Goal: Task Accomplishment & Management: Manage account settings

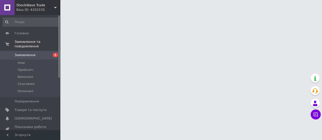
click at [25, 53] on span "Замовлення" at bounding box center [25, 55] width 21 height 5
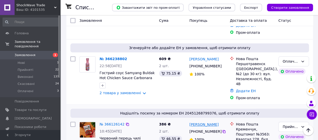
scroll to position [226, 0]
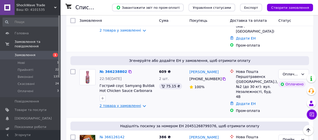
click at [138, 104] on link "2 товара у замовленні" at bounding box center [119, 106] width 41 height 4
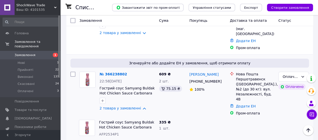
scroll to position [191, 0]
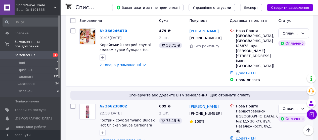
click at [110, 105] on link "№ 366238802" at bounding box center [112, 107] width 27 height 4
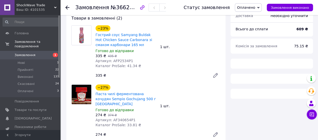
scroll to position [50, 0]
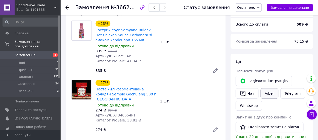
click at [265, 94] on link "Viber" at bounding box center [269, 93] width 18 height 11
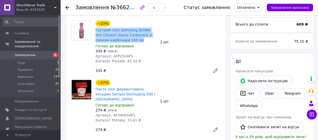
drag, startPoint x: 94, startPoint y: 29, endPoint x: 128, endPoint y: 42, distance: 36.1
click at [128, 42] on div "−23% Гострий соус Samyang Buldak Hot Chicken Sauce Carbonara зі смаком карбонар…" at bounding box center [125, 42] width 65 height 45
copy link "Гострий соус Samyang Buldak Hot Chicken Sauce Carbonara зі смаком карбонари 165…"
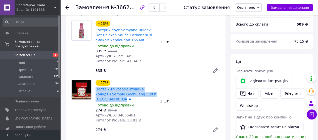
drag, startPoint x: 107, startPoint y: 101, endPoint x: 95, endPoint y: 90, distance: 15.6
click at [95, 90] on span "Паста чилі ферментована кочудян Sempio Gochujang 500 г [GEOGRAPHIC_DATA]" at bounding box center [125, 94] width 61 height 15
copy link "Паста чилі ферментована кочудян Sempio Gochujang 500 г [GEOGRAPHIC_DATA]"
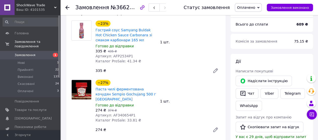
click at [211, 81] on div "−27% Паста чилі ферментована кочудян Sempio Gochujang 500 г [GEOGRAPHIC_DATA] Г…" at bounding box center [157, 107] width 129 height 57
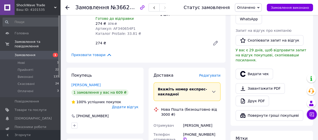
scroll to position [176, 0]
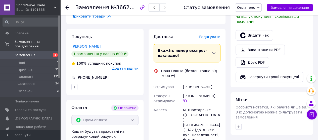
drag, startPoint x: 182, startPoint y: 89, endPoint x: 210, endPoint y: 89, distance: 28.1
click at [210, 89] on div "[PERSON_NAME]" at bounding box center [201, 87] width 39 height 9
copy div "[PERSON_NAME]"
click at [187, 99] on icon at bounding box center [185, 101] width 4 height 4
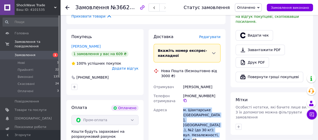
scroll to position [201, 0]
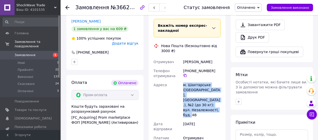
drag, startPoint x: 183, startPoint y: 112, endPoint x: 220, endPoint y: 112, distance: 36.9
click at [220, 112] on div "м. Шахтарське ([GEOGRAPHIC_DATA], [GEOGRAPHIC_DATA].), №2 (до 30 кг): вул. Неза…" at bounding box center [201, 100] width 39 height 39
copy div "м. Шахтарське ([GEOGRAPHIC_DATA], [GEOGRAPHIC_DATA].), №2 (до 30 кг): вул. Неза…"
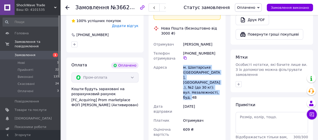
scroll to position [226, 0]
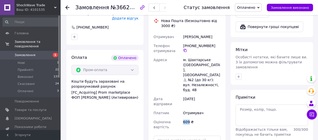
drag, startPoint x: 182, startPoint y: 113, endPoint x: 188, endPoint y: 113, distance: 5.3
click at [188, 118] on div "609 ₴" at bounding box center [201, 125] width 39 height 14
copy div "609"
click at [249, 7] on span "Оплачено" at bounding box center [246, 8] width 18 height 4
drag, startPoint x: 69, startPoint y: 8, endPoint x: 72, endPoint y: 11, distance: 4.4
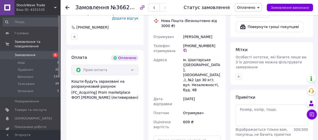
click at [69, 8] on icon at bounding box center [67, 8] width 4 height 4
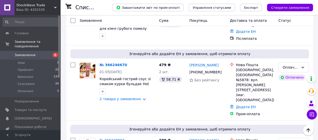
scroll to position [154, 0]
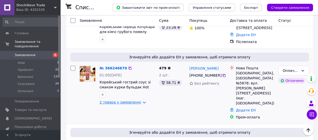
click at [138, 100] on link "2 товара у замовленні" at bounding box center [119, 102] width 41 height 4
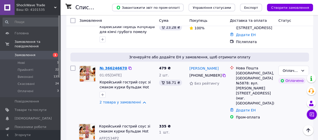
click at [111, 66] on link "№ 366246670" at bounding box center [112, 68] width 27 height 4
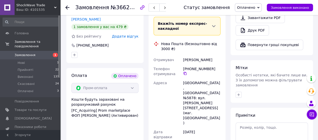
scroll to position [212, 0]
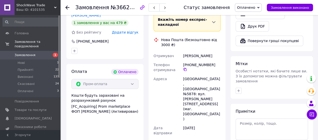
click at [255, 8] on span "Оплачено" at bounding box center [246, 8] width 18 height 4
click at [255, 18] on li "Прийнято" at bounding box center [248, 18] width 26 height 8
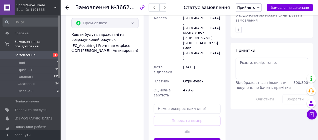
scroll to position [287, 0]
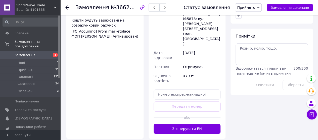
click at [190, 124] on button "Згенерувати ЕН" at bounding box center [186, 129] width 67 height 10
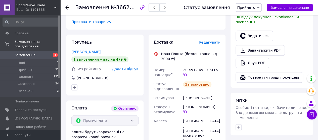
scroll to position [164, 0]
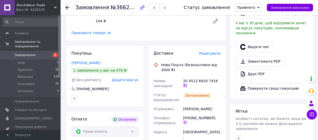
click at [186, 84] on icon at bounding box center [184, 85] width 3 height 3
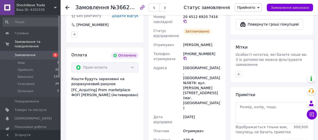
scroll to position [240, 0]
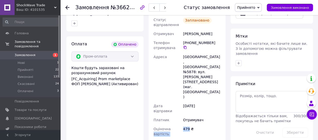
drag, startPoint x: 180, startPoint y: 95, endPoint x: 188, endPoint y: 95, distance: 8.5
click at [188, 95] on div "Номер накладної 20 4512 6920 7416   Статус відправлення Заплановано Отримувач […" at bounding box center [186, 77] width 69 height 152
click at [185, 125] on div "479 ₴" at bounding box center [201, 132] width 39 height 14
drag, startPoint x: 68, startPoint y: 7, endPoint x: 68, endPoint y: 11, distance: 4.1
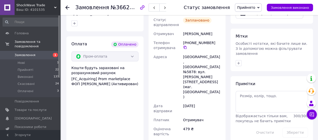
click at [68, 7] on use at bounding box center [67, 8] width 4 height 4
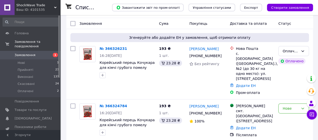
scroll to position [67, 0]
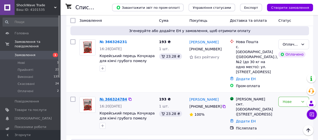
click at [110, 97] on link "№ 366324784" at bounding box center [112, 99] width 27 height 4
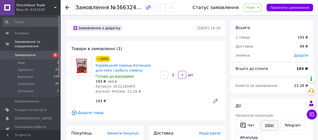
click at [269, 125] on link "Viber" at bounding box center [269, 125] width 18 height 11
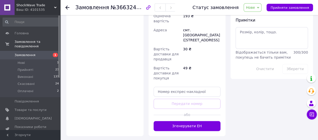
scroll to position [284, 0]
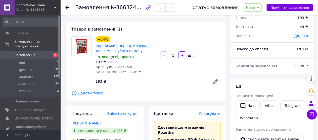
scroll to position [25, 0]
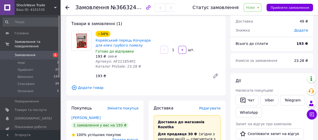
click at [254, 7] on span "Нове" at bounding box center [250, 8] width 9 height 4
click at [257, 17] on li "Прийнято" at bounding box center [255, 18] width 23 height 8
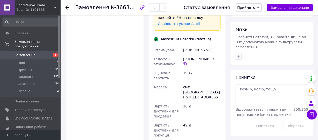
scroll to position [276, 0]
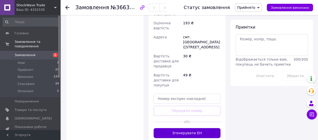
click at [199, 128] on button "Згенерувати ЕН" at bounding box center [186, 133] width 67 height 10
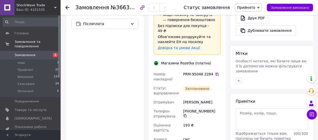
scroll to position [201, 0]
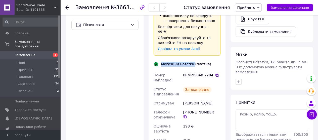
drag, startPoint x: 162, startPoint y: 51, endPoint x: 191, endPoint y: 48, distance: 29.5
click at [191, 62] on div "Магазини Rozetka (платна)" at bounding box center [186, 64] width 53 height 5
copy div "[PERSON_NAME]"
click at [215, 74] on icon at bounding box center [216, 75] width 3 height 3
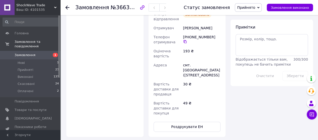
drag, startPoint x: 182, startPoint y: 51, endPoint x: 219, endPoint y: 66, distance: 39.0
click at [219, 66] on div "смт. [GEOGRAPHIC_DATA] ([STREET_ADDRESS]" at bounding box center [201, 70] width 39 height 19
copy div "смт. [GEOGRAPHIC_DATA] ([STREET_ADDRESS]"
drag, startPoint x: 248, startPoint y: 103, endPoint x: 237, endPoint y: 96, distance: 12.7
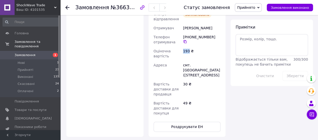
drag, startPoint x: 182, startPoint y: 38, endPoint x: 189, endPoint y: 39, distance: 7.1
click at [189, 47] on div "193 ₴" at bounding box center [201, 54] width 39 height 14
copy div "193"
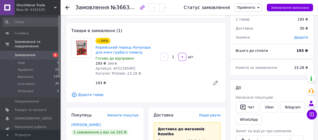
scroll to position [0, 0]
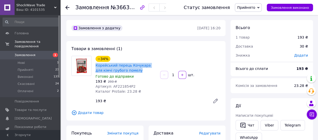
drag, startPoint x: 93, startPoint y: 66, endPoint x: 132, endPoint y: 71, distance: 39.0
click at [132, 71] on div "−34% Корейський перець Кочукара для кімчі грубого помелу Готово до відправки 19…" at bounding box center [125, 75] width 65 height 40
copy link "Корейський перець Кочукара для кімчі грубого помелу"
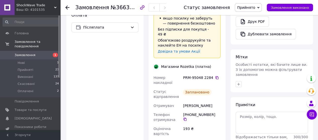
scroll to position [201, 0]
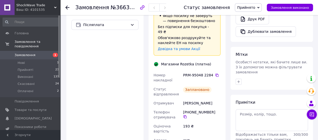
drag, startPoint x: 182, startPoint y: 88, endPoint x: 214, endPoint y: 89, distance: 31.4
click at [214, 99] on div "[PERSON_NAME]" at bounding box center [201, 103] width 39 height 9
copy div "[PERSON_NAME]"
click at [187, 115] on icon at bounding box center [185, 117] width 4 height 4
drag, startPoint x: 161, startPoint y: 51, endPoint x: 189, endPoint y: 50, distance: 28.9
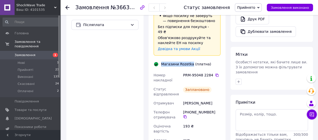
click at [189, 62] on div "Магазини Rozetka (платна)" at bounding box center [186, 64] width 53 height 5
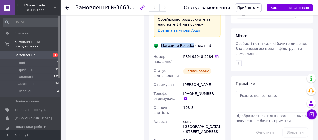
scroll to position [251, 0]
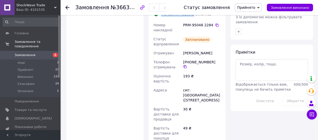
drag, startPoint x: 182, startPoint y: 76, endPoint x: 218, endPoint y: 92, distance: 39.1
click at [218, 92] on div "смт. [GEOGRAPHIC_DATA] ([STREET_ADDRESS]" at bounding box center [201, 95] width 39 height 19
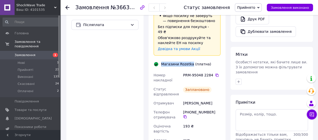
scroll to position [201, 0]
drag, startPoint x: 213, startPoint y: 61, endPoint x: 209, endPoint y: 33, distance: 28.7
click at [215, 73] on icon at bounding box center [217, 75] width 4 height 4
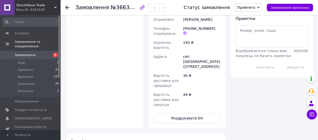
scroll to position [276, 0]
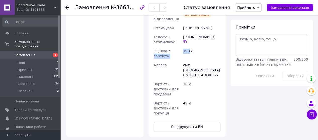
drag, startPoint x: 181, startPoint y: 37, endPoint x: 188, endPoint y: 36, distance: 6.3
click at [188, 36] on div "Номер накладної PRM-95048 2284   Статус відправлення Заплановано Отримувач [PER…" at bounding box center [186, 56] width 69 height 123
click at [187, 47] on div "193 ₴" at bounding box center [201, 54] width 39 height 14
click at [67, 10] on div at bounding box center [70, 7] width 10 height 15
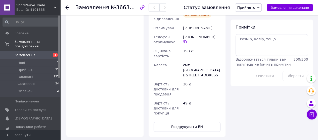
click at [68, 9] on icon at bounding box center [67, 8] width 4 height 4
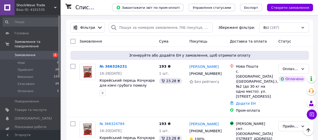
scroll to position [41, 0]
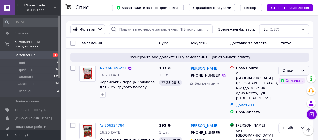
click at [293, 68] on div "Оплачено" at bounding box center [290, 71] width 16 height 6
click at [286, 83] on li "Прийнято" at bounding box center [293, 81] width 30 height 9
click at [112, 68] on link "№ 366326231" at bounding box center [111, 68] width 25 height 4
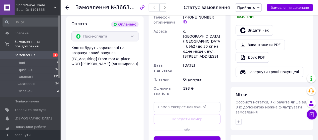
scroll to position [192, 0]
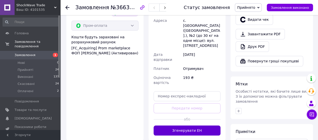
click at [182, 126] on button "Згенерувати ЕН" at bounding box center [186, 131] width 67 height 10
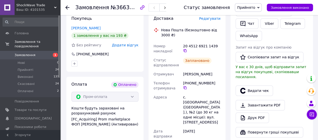
scroll to position [116, 0]
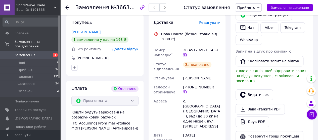
click at [187, 53] on icon at bounding box center [185, 55] width 4 height 4
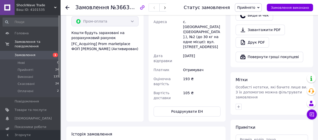
scroll to position [217, 0]
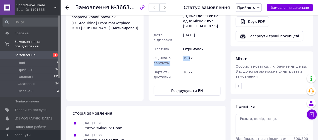
drag, startPoint x: 181, startPoint y: 43, endPoint x: 188, endPoint y: 43, distance: 7.5
click at [188, 43] on div "Номер накладної 20 4512 6921 1439   Статус відправлення Заплановано Отримувач […" at bounding box center [186, 13] width 69 height 137
click at [183, 54] on div "193 ₴" at bounding box center [201, 61] width 39 height 14
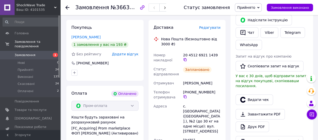
scroll to position [66, 0]
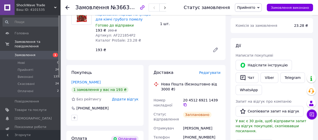
click at [69, 8] on div at bounding box center [70, 7] width 10 height 15
click at [65, 6] on icon at bounding box center [67, 8] width 4 height 4
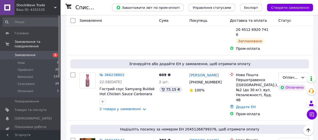
scroll to position [264, 0]
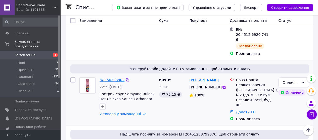
click at [112, 78] on link "№ 366238802" at bounding box center [111, 80] width 25 height 4
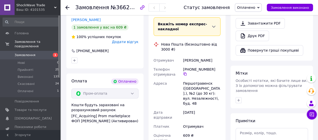
scroll to position [264, 0]
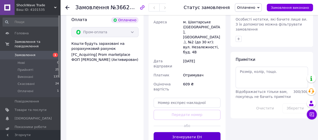
click at [178, 132] on button "Згенерувати ЕН" at bounding box center [186, 137] width 67 height 10
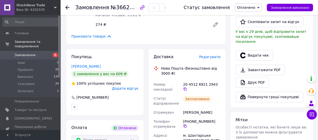
scroll to position [138, 0]
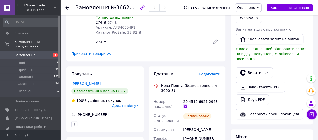
click at [187, 105] on icon at bounding box center [185, 107] width 4 height 4
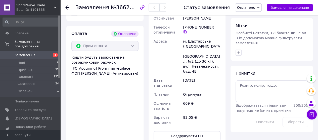
scroll to position [264, 0]
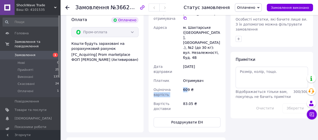
drag, startPoint x: 181, startPoint y: 80, endPoint x: 187, endPoint y: 81, distance: 6.8
click at [187, 81] on div "Номер накладної 20 4512 6921 2943   Статус відправлення Заплановано Отримувач […" at bounding box center [186, 43] width 69 height 142
click at [185, 85] on div "609 ₴" at bounding box center [201, 92] width 39 height 14
click at [68, 8] on icon at bounding box center [67, 8] width 4 height 4
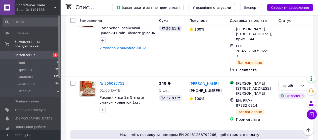
scroll to position [578, 0]
